Goal: Find specific page/section: Find specific page/section

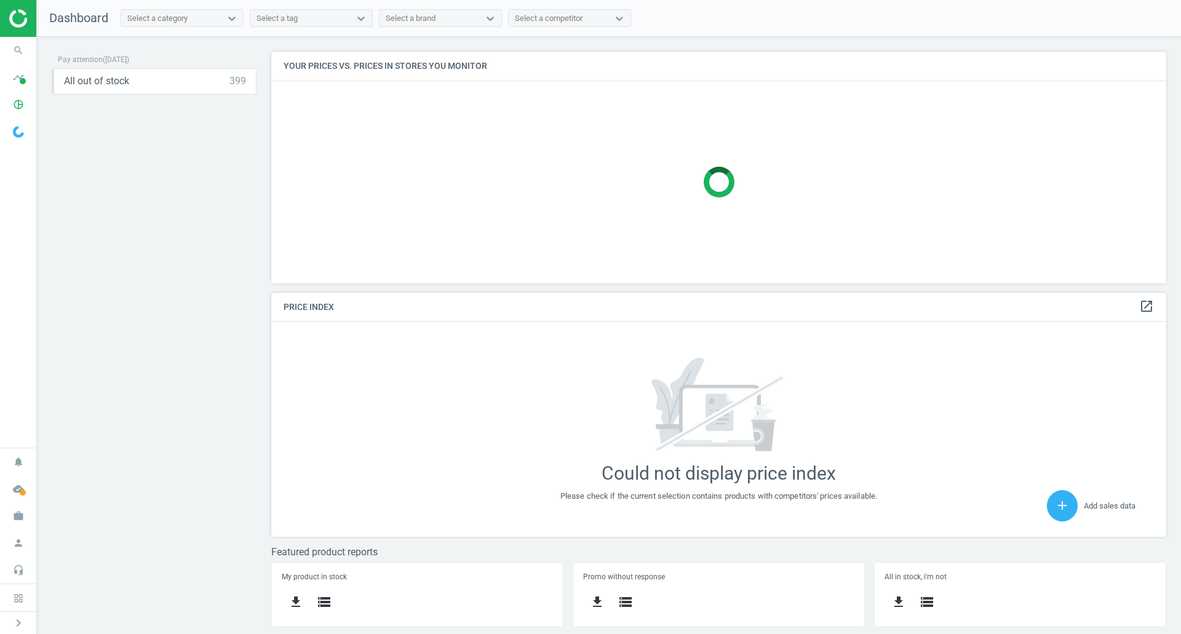
scroll to position [312, 905]
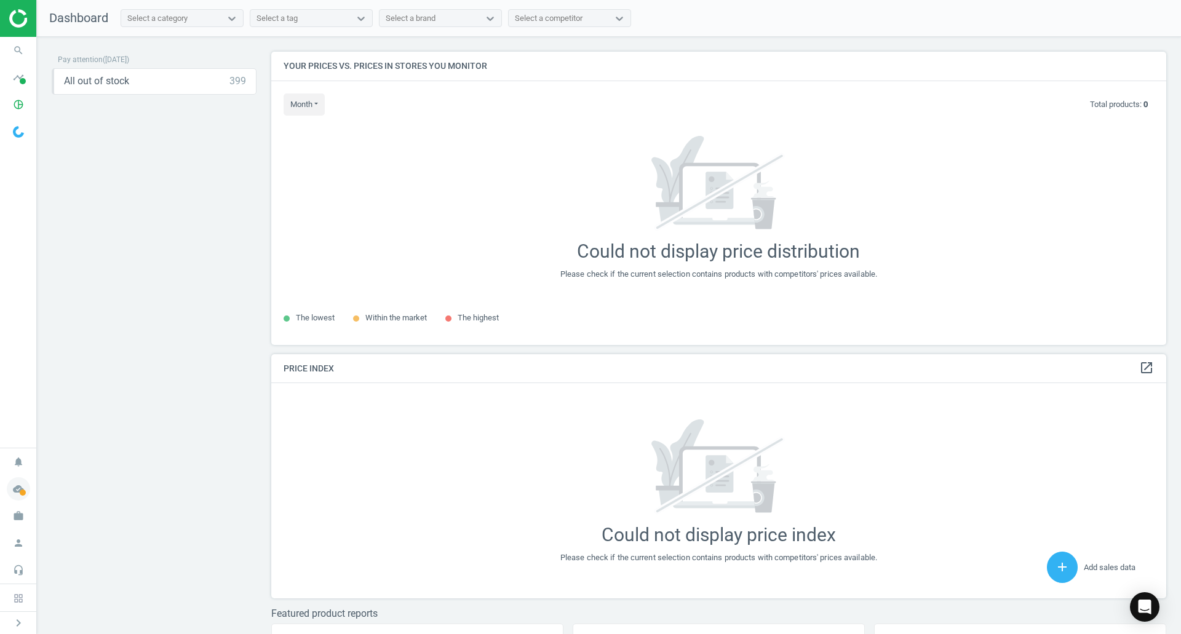
click at [12, 492] on icon "cloud_done" at bounding box center [18, 489] width 23 height 23
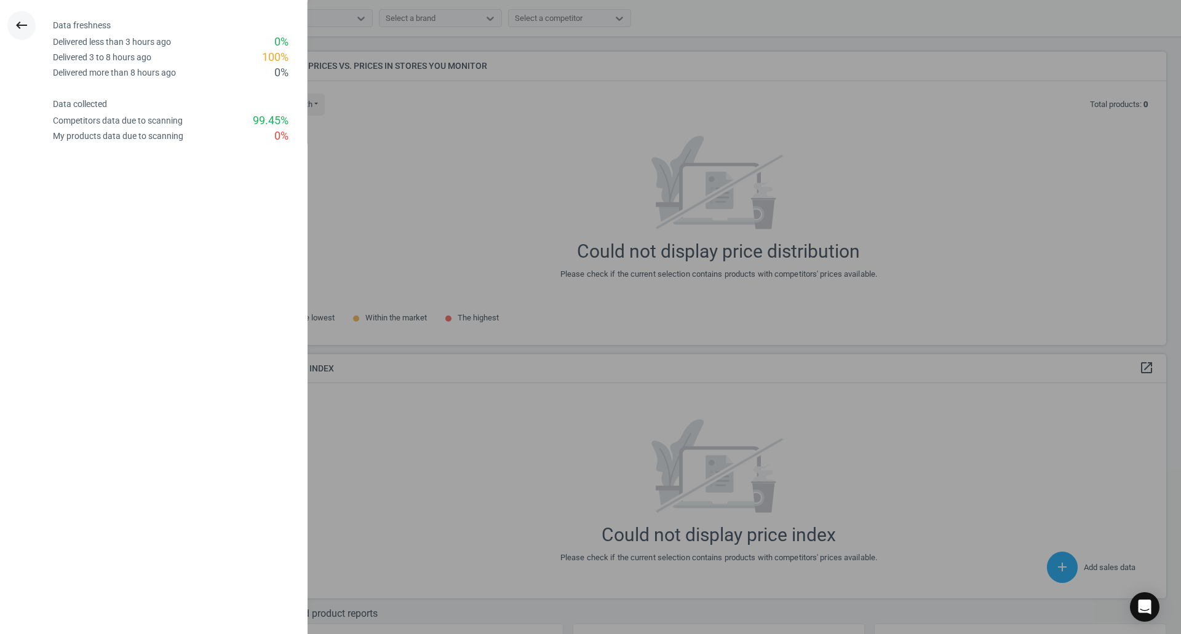
click at [18, 23] on icon "keyboard_backspace" at bounding box center [21, 25] width 15 height 15
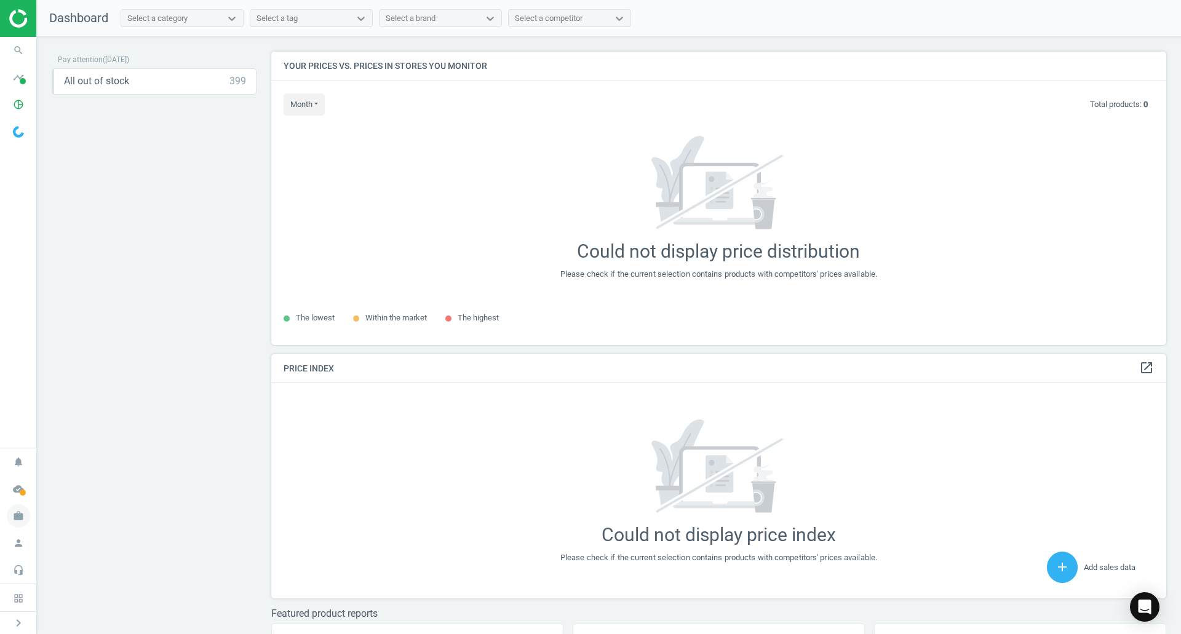
click at [19, 514] on icon "work" at bounding box center [18, 516] width 23 height 23
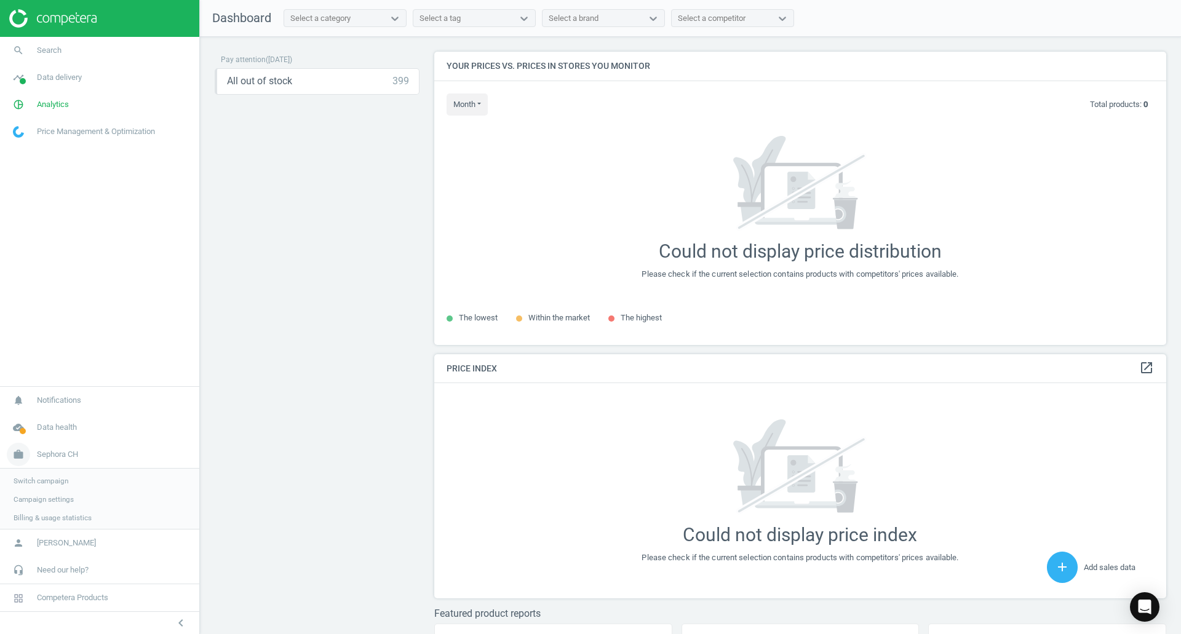
scroll to position [312, 742]
click at [228, 326] on div "Pay attention ( [DATE] ) All out of stock 399 keyboard_arrow_down get_app stora…" at bounding box center [317, 339] width 205 height 574
click at [55, 105] on span "Analytics" at bounding box center [53, 104] width 32 height 11
click at [32, 143] on link "Products" at bounding box center [99, 149] width 199 height 18
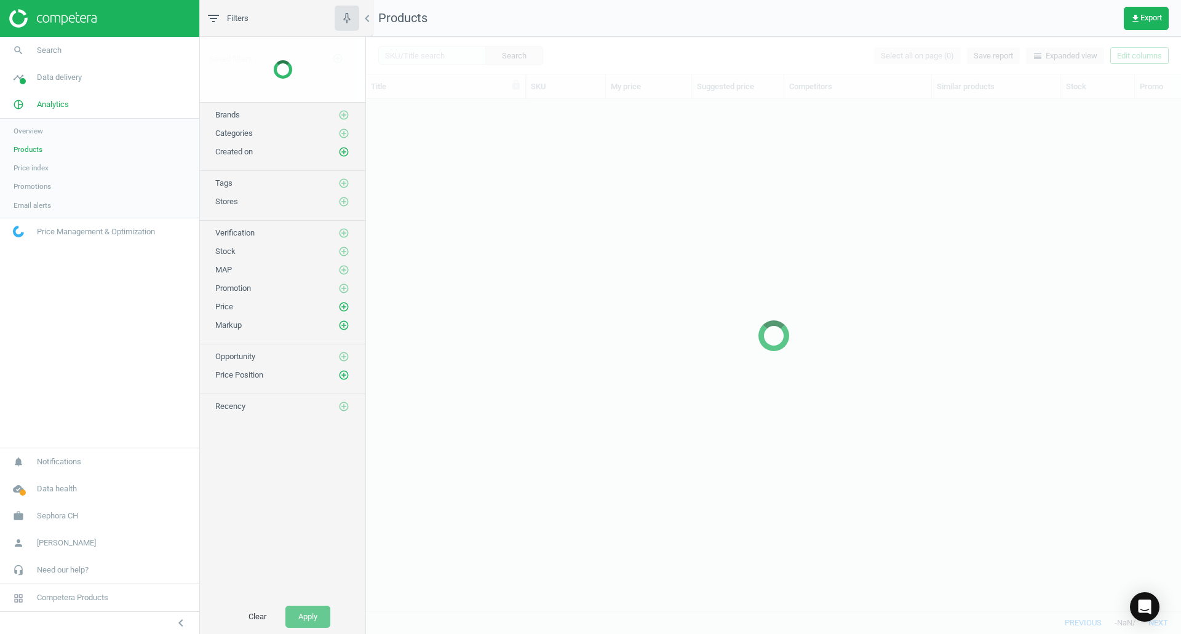
scroll to position [494, 806]
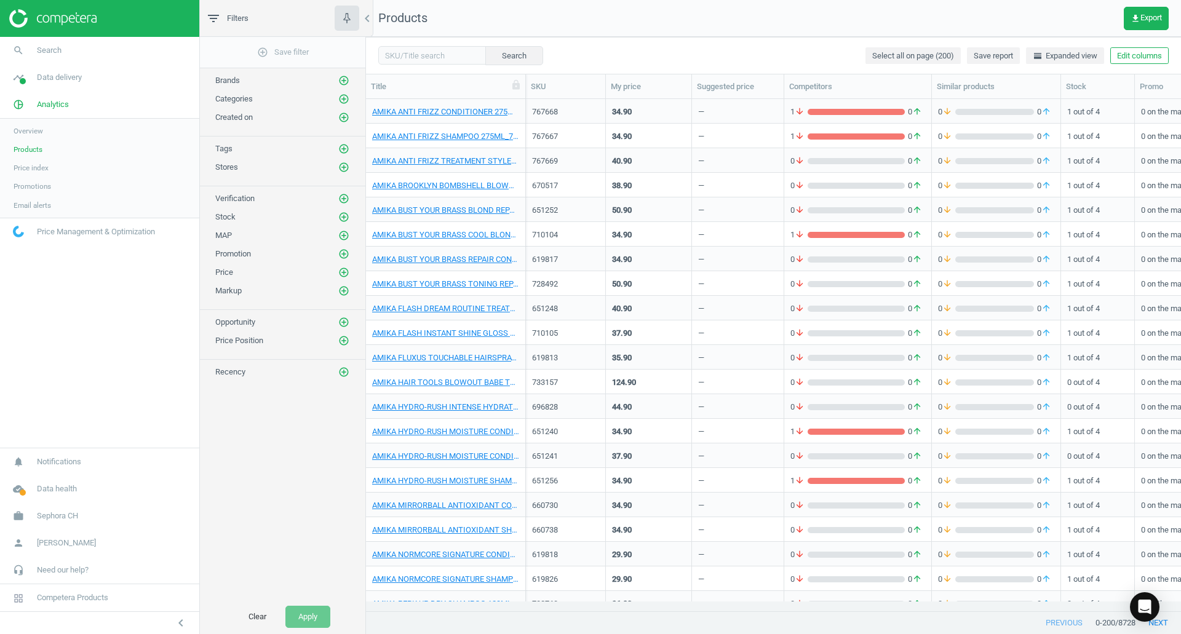
click at [37, 137] on link "Overview" at bounding box center [99, 131] width 199 height 18
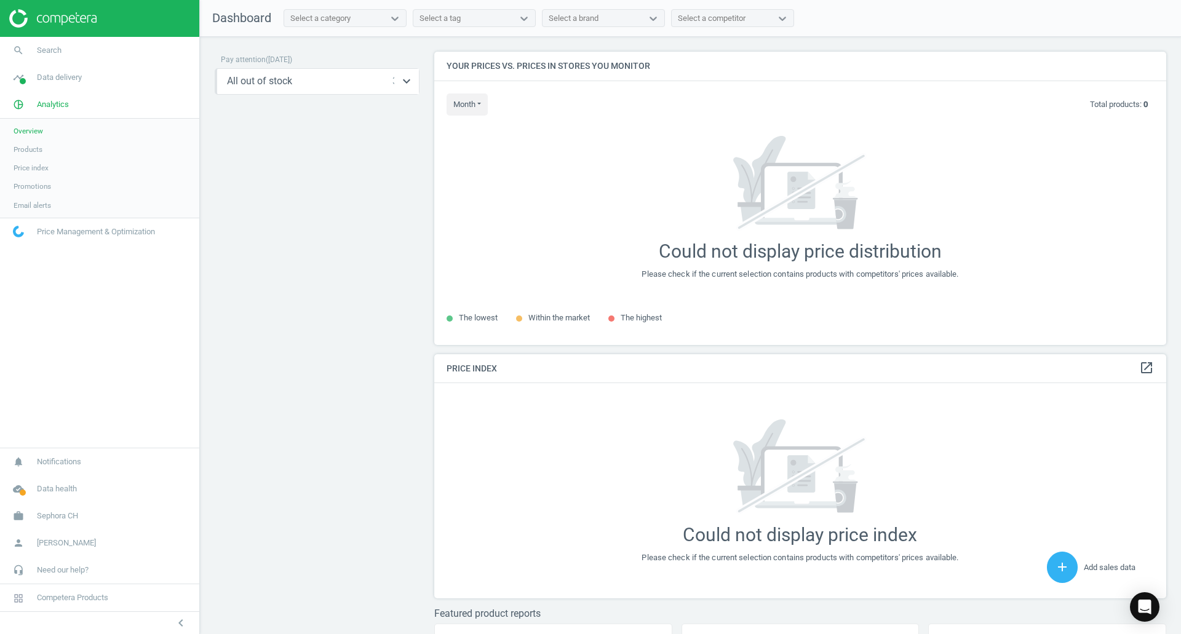
scroll to position [312, 742]
click at [16, 151] on span "Products" at bounding box center [28, 150] width 29 height 10
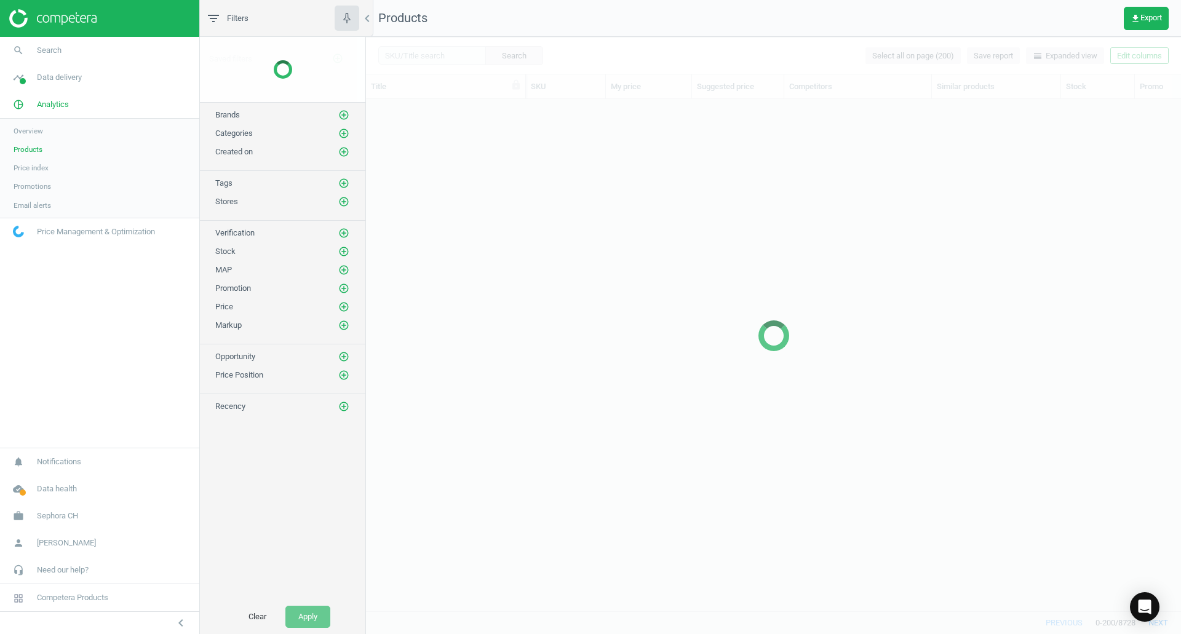
scroll to position [494, 806]
